Goal: Check status: Check status

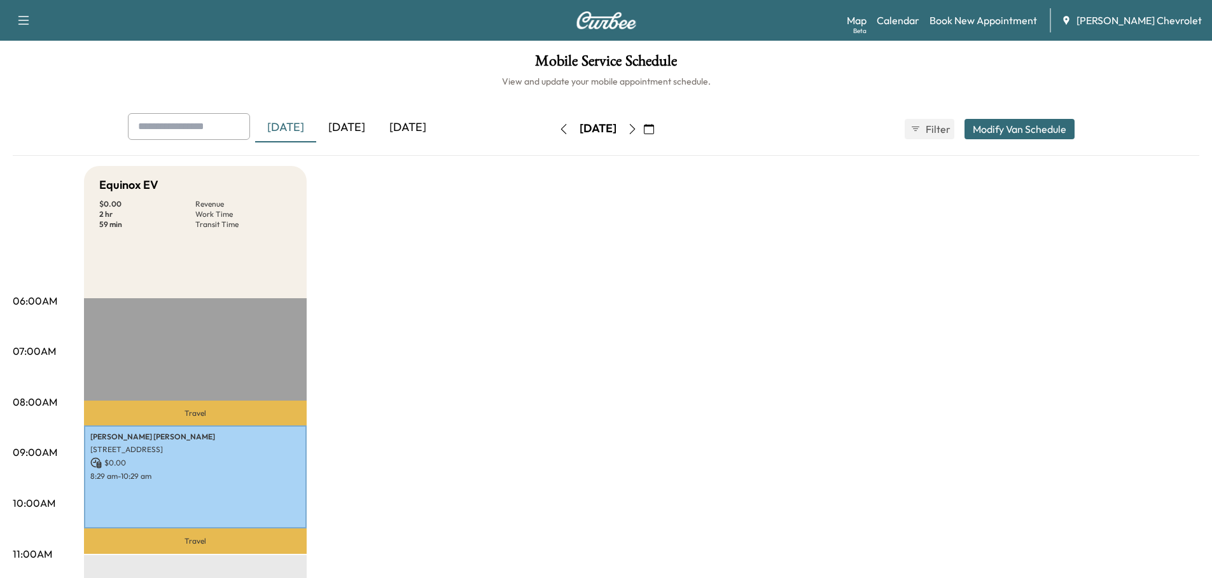
click at [411, 125] on div "[DATE]" at bounding box center [407, 127] width 61 height 29
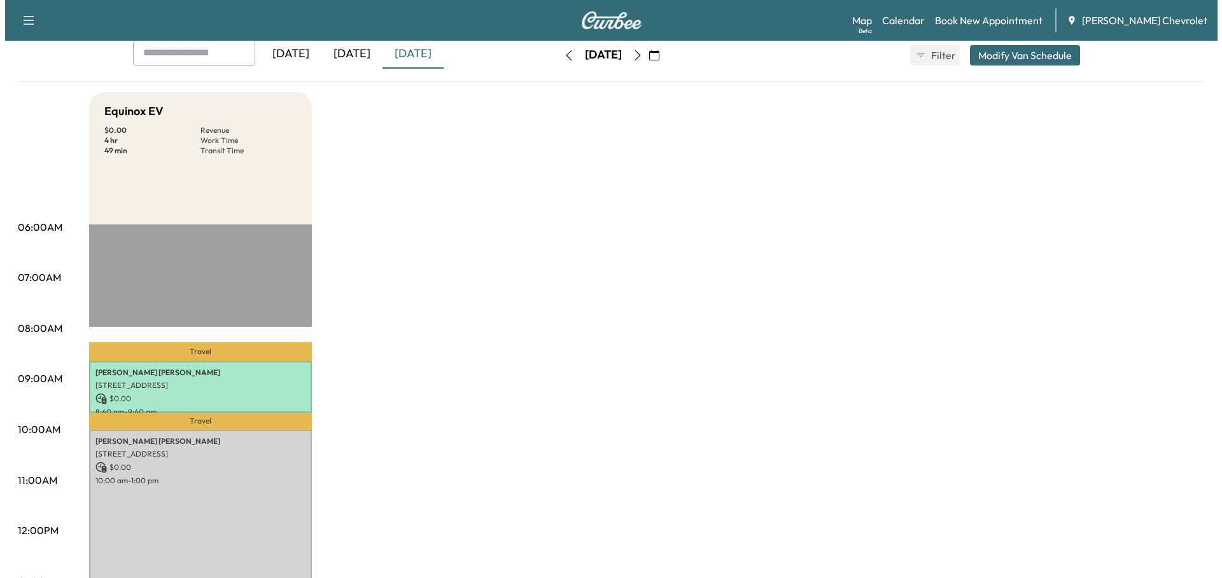
scroll to position [191, 0]
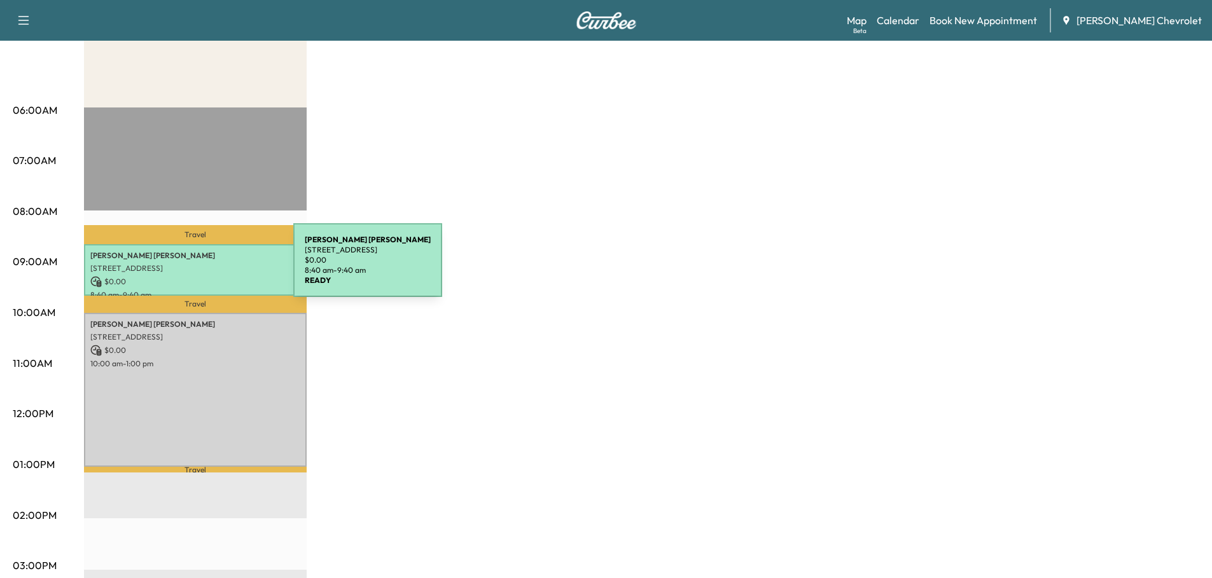
click at [198, 268] on p "[STREET_ADDRESS]" at bounding box center [195, 268] width 210 height 10
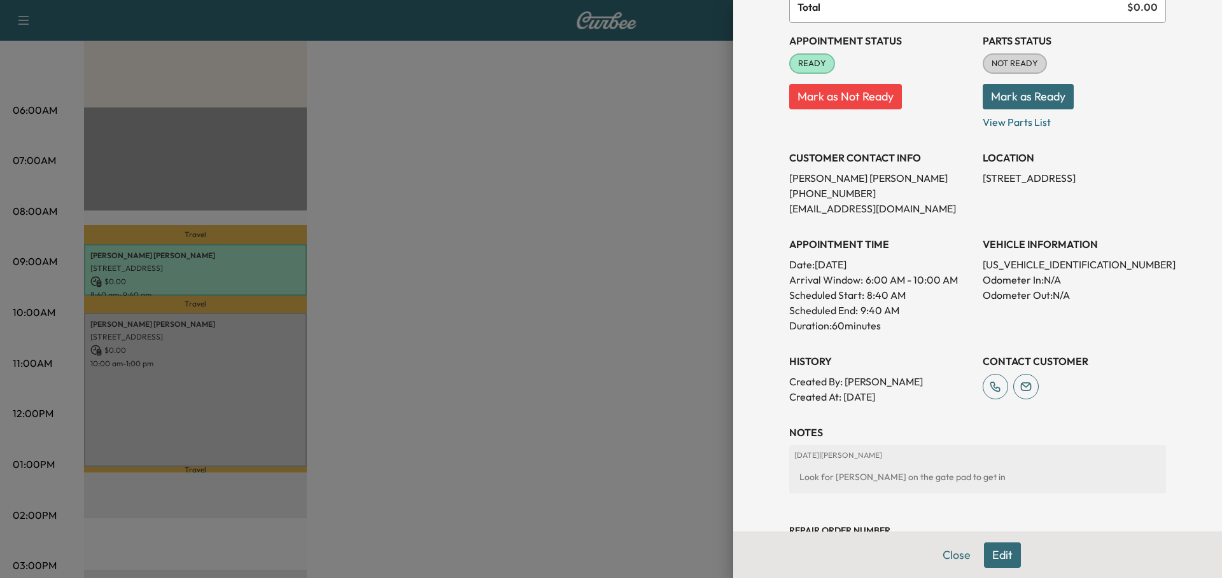
scroll to position [127, 0]
drag, startPoint x: 858, startPoint y: 292, endPoint x: 895, endPoint y: 305, distance: 39.0
click at [895, 305] on div "APPOINTMENT TIME Date: [DATE] Arrival Window: 6:00 AM - 10:00 AM Scheduled Star…" at bounding box center [880, 279] width 183 height 107
click at [885, 310] on p "9:40 AM" at bounding box center [879, 309] width 39 height 15
click at [951, 551] on button "Close" at bounding box center [956, 555] width 45 height 25
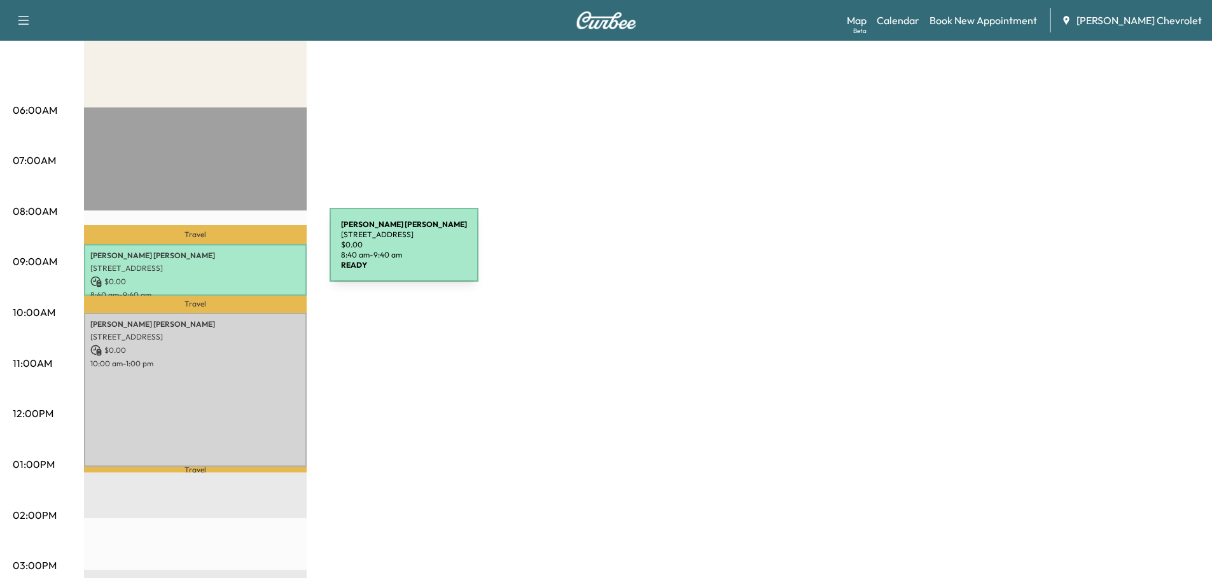
click at [229, 257] on p "[PERSON_NAME]" at bounding box center [195, 256] width 210 height 10
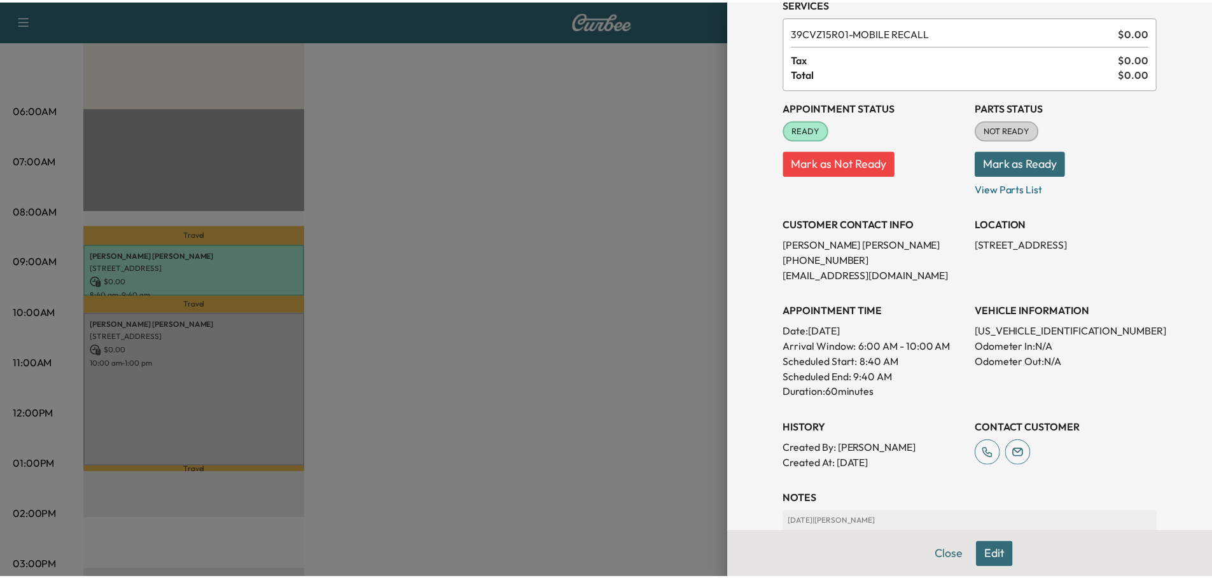
scroll to position [175, 0]
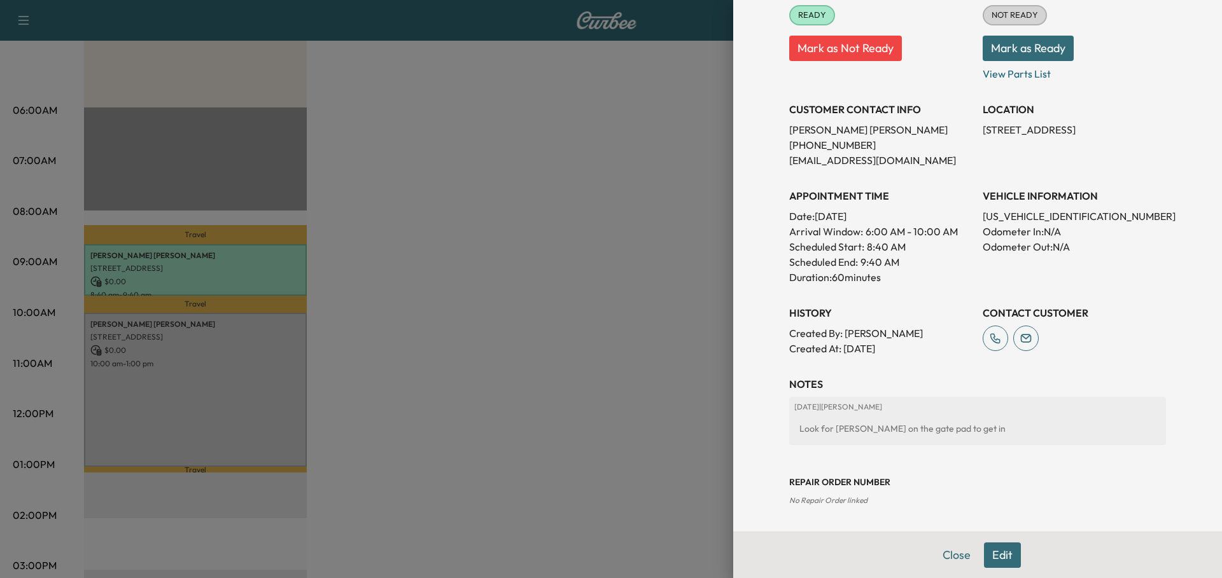
click at [953, 556] on button "Close" at bounding box center [956, 555] width 45 height 25
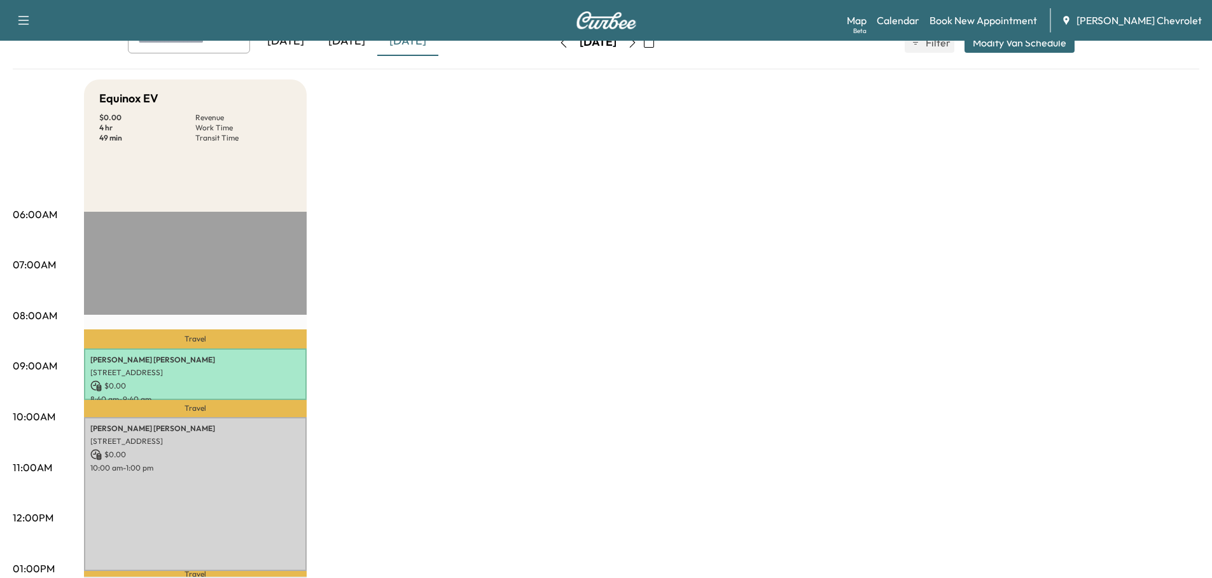
scroll to position [0, 0]
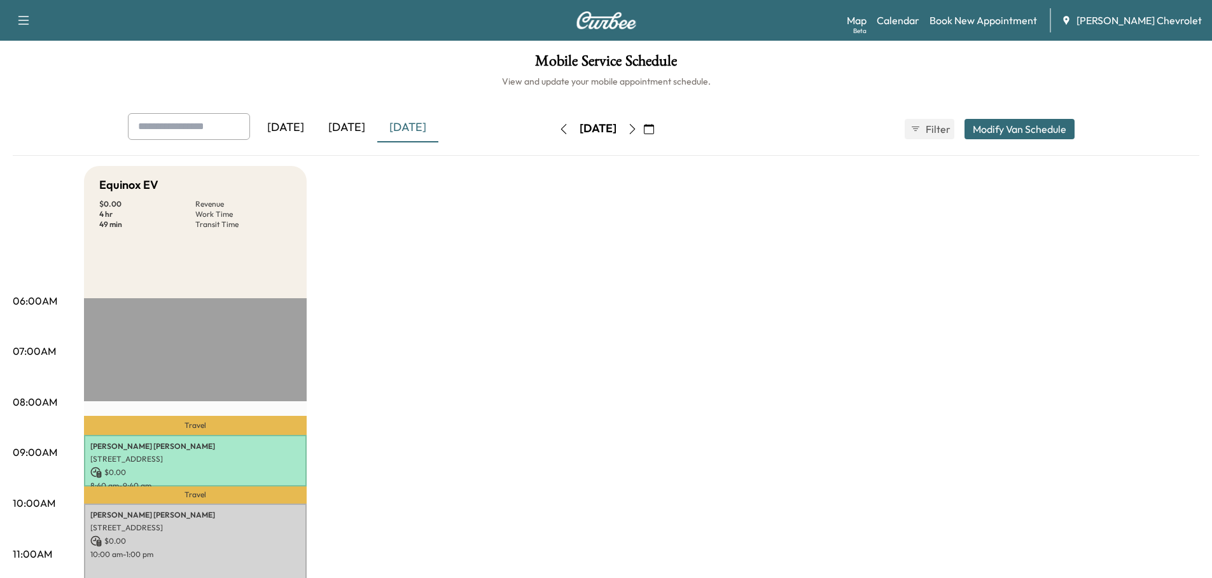
drag, startPoint x: 689, startPoint y: 127, endPoint x: 683, endPoint y: 134, distance: 9.0
click at [654, 128] on icon "button" at bounding box center [649, 129] width 10 height 10
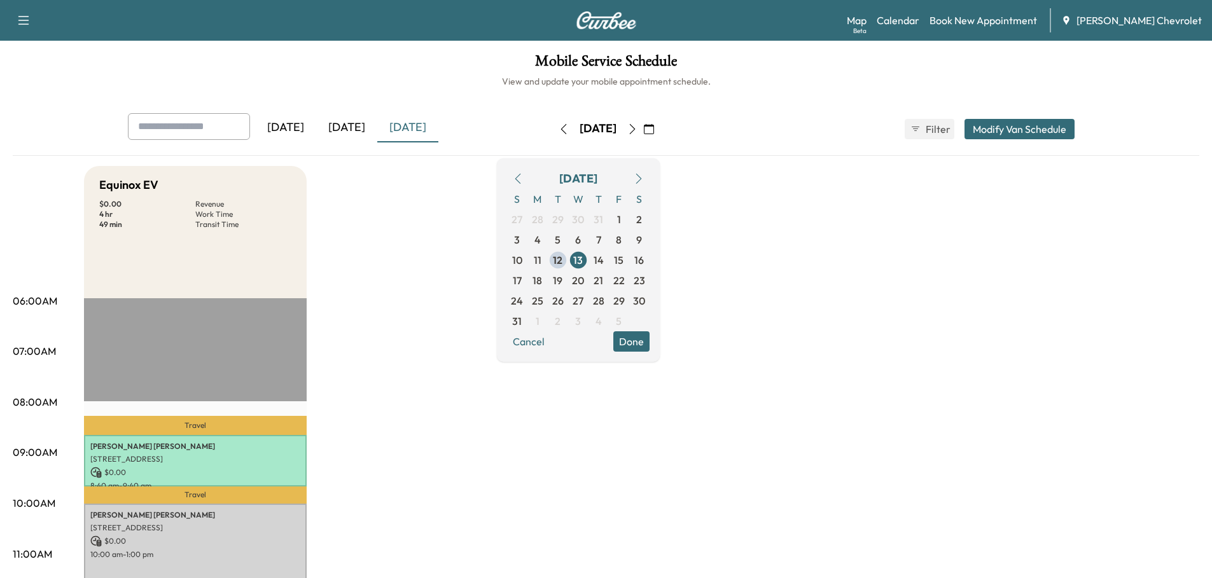
click at [541, 244] on span "4" at bounding box center [538, 239] width 6 height 15
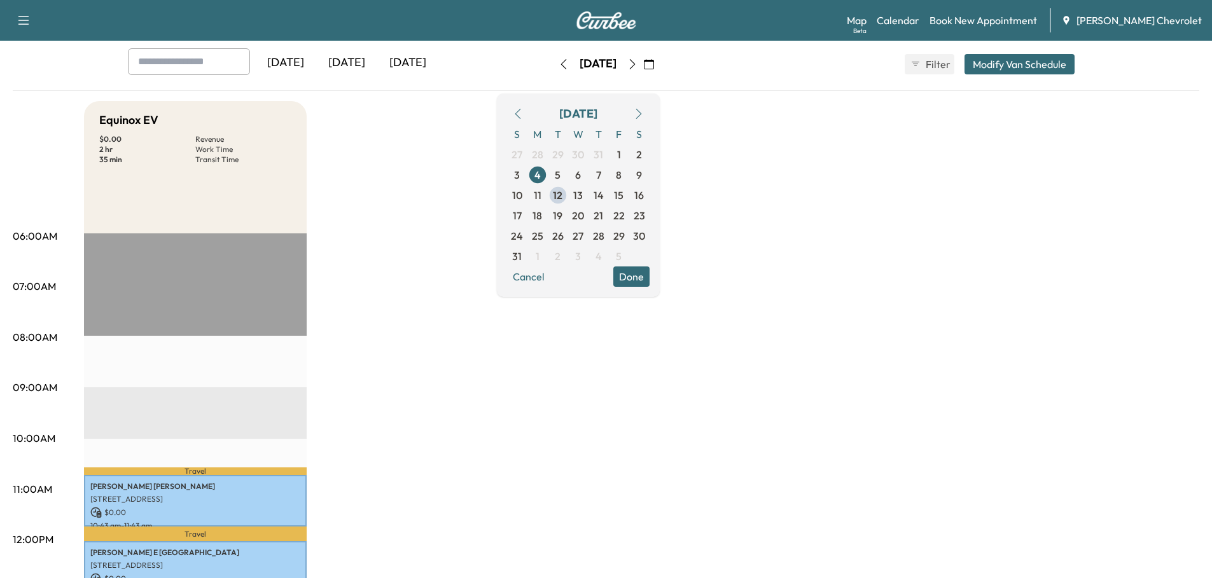
scroll to position [64, 0]
click at [561, 174] on span "5" at bounding box center [558, 176] width 6 height 15
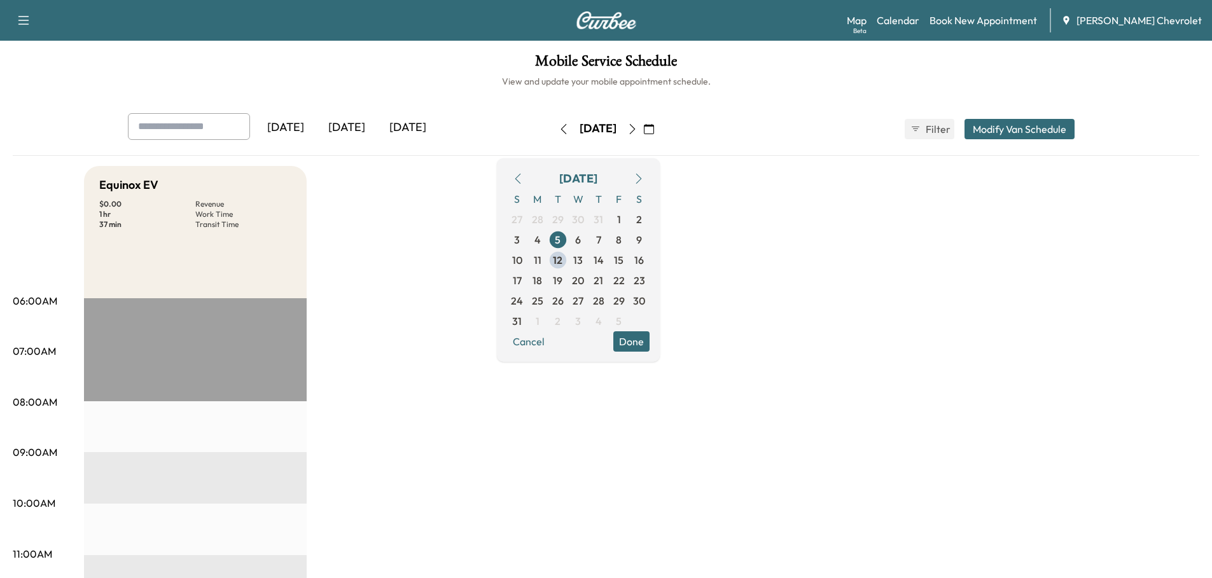
click at [581, 241] on span "6" at bounding box center [578, 239] width 6 height 15
click at [601, 239] on span "7" at bounding box center [598, 239] width 5 height 15
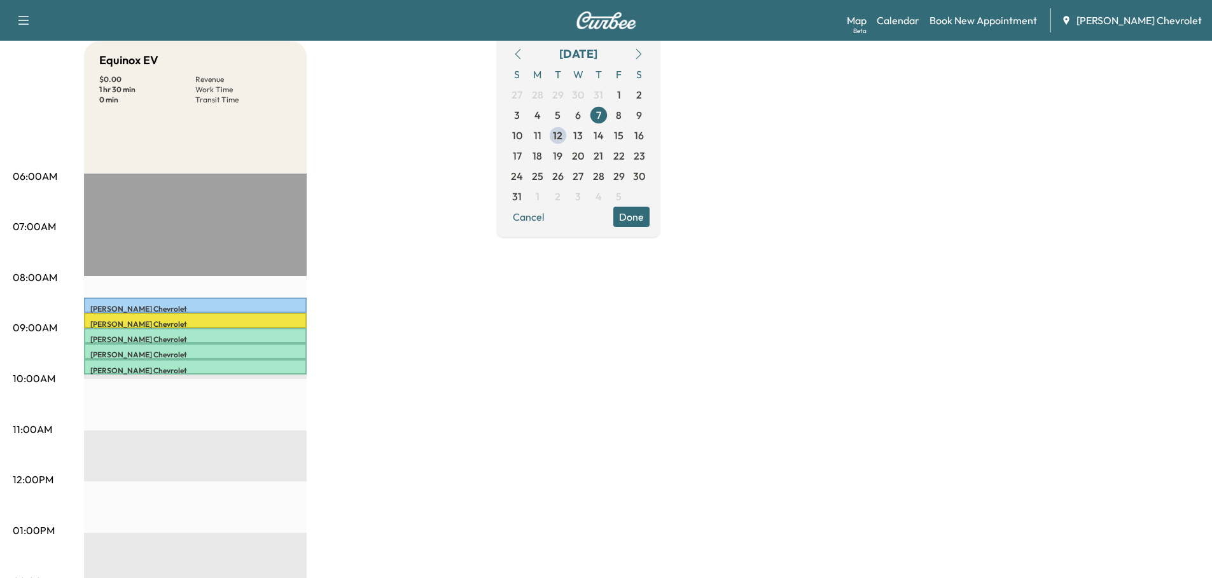
scroll to position [127, 0]
